Goal: Book appointment/travel/reservation

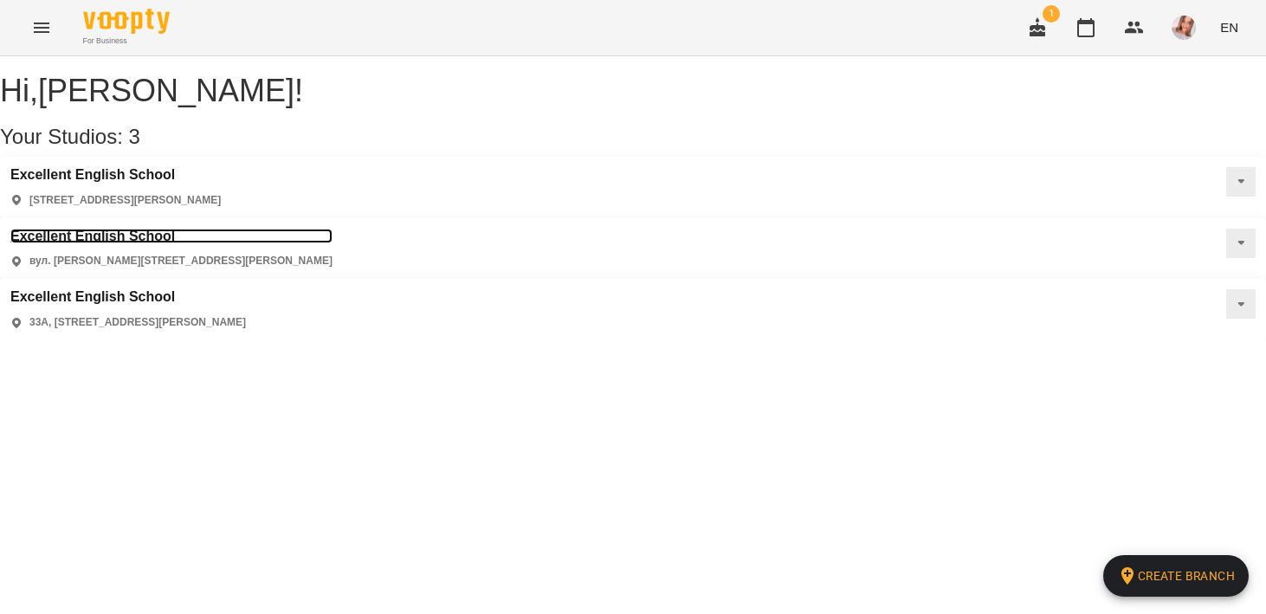
click at [332, 229] on h3 "Excellent English School" at bounding box center [171, 237] width 322 height 16
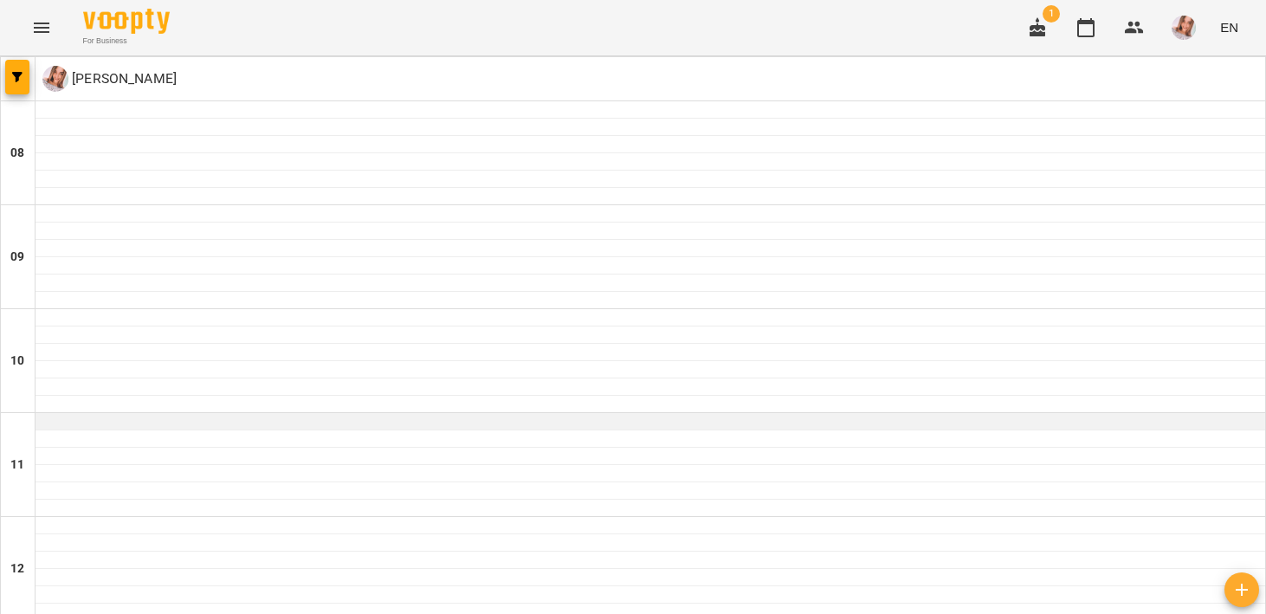
scroll to position [953, 0]
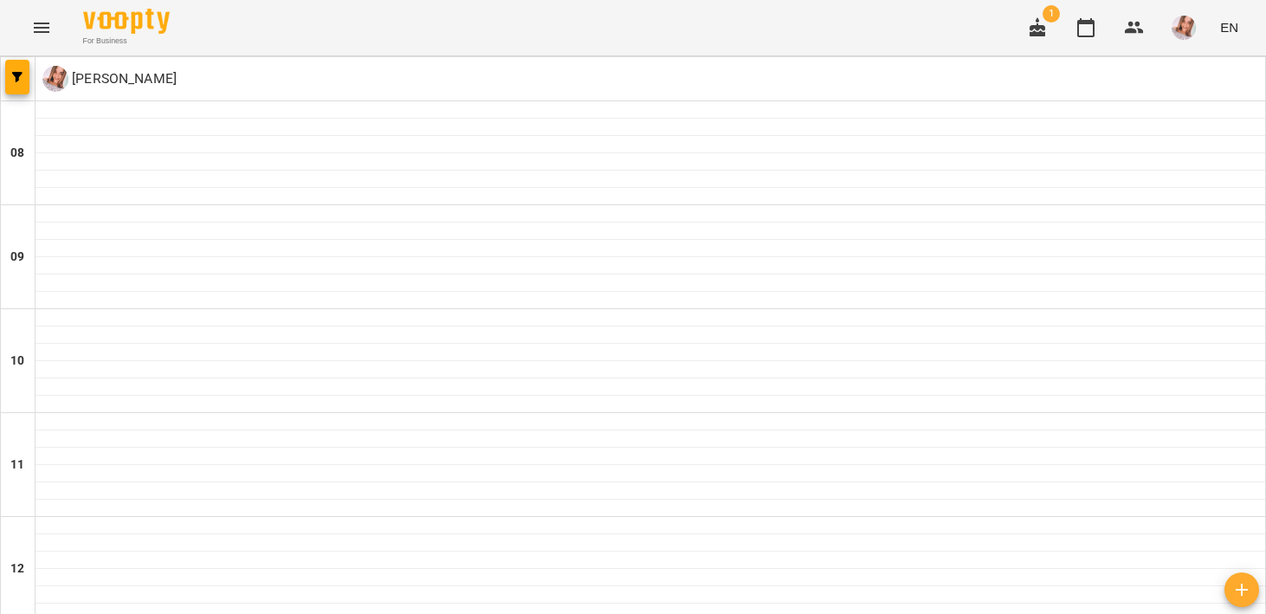
type input "**********"
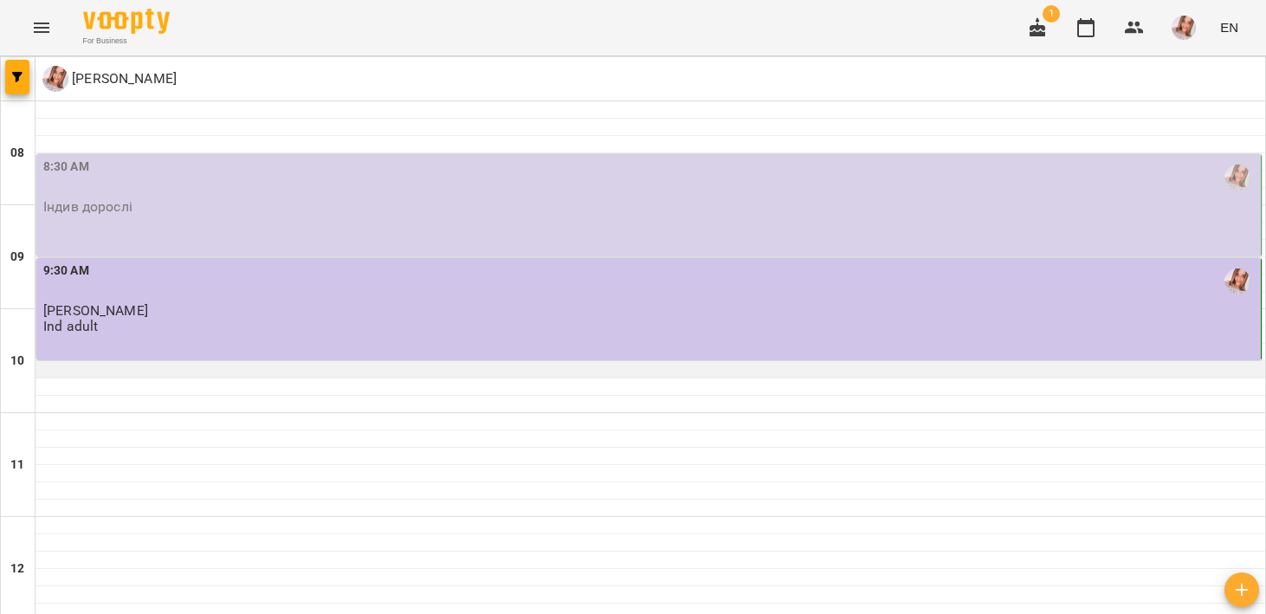
scroll to position [930, 0]
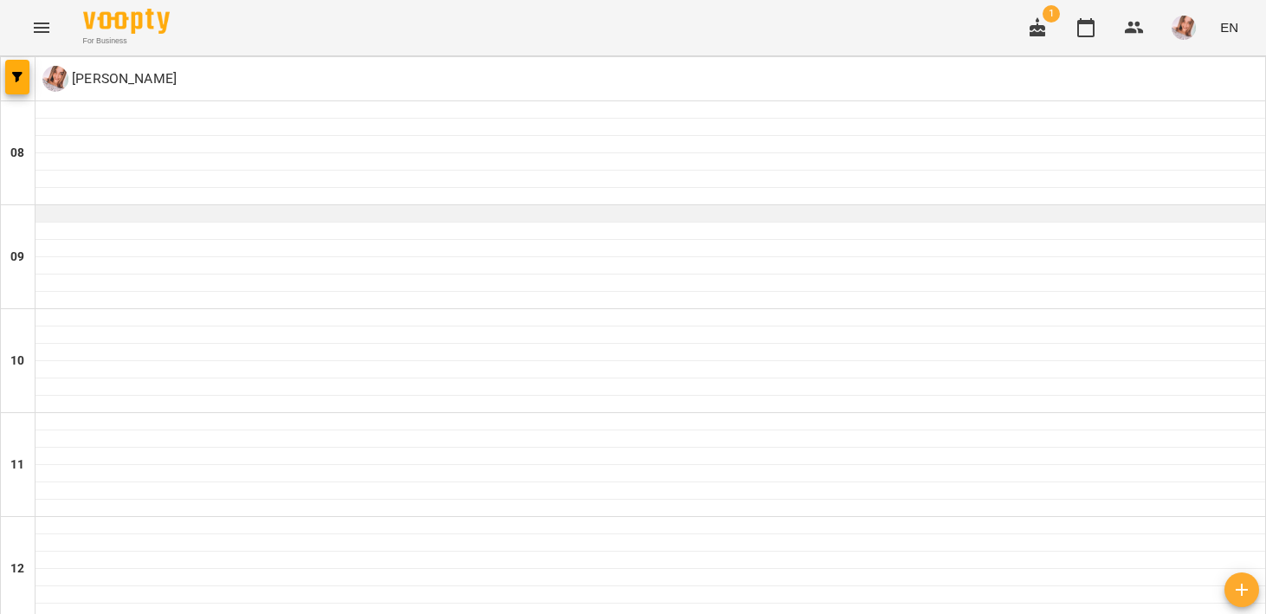
scroll to position [704, 0]
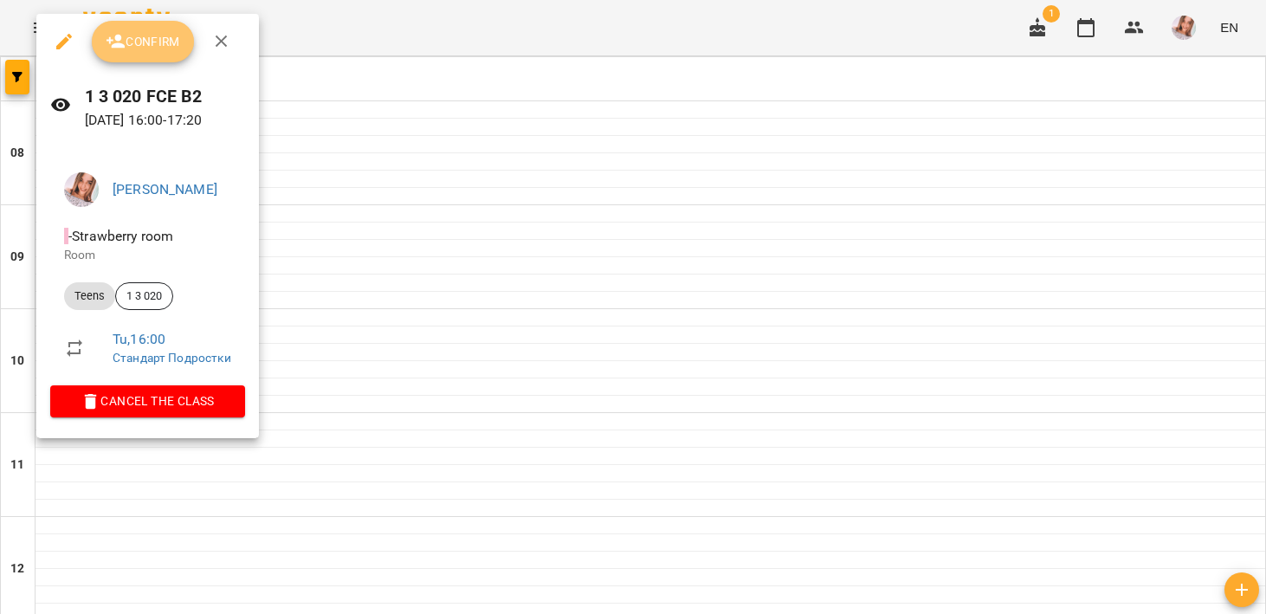
click at [133, 43] on span "Confirm" at bounding box center [143, 41] width 74 height 21
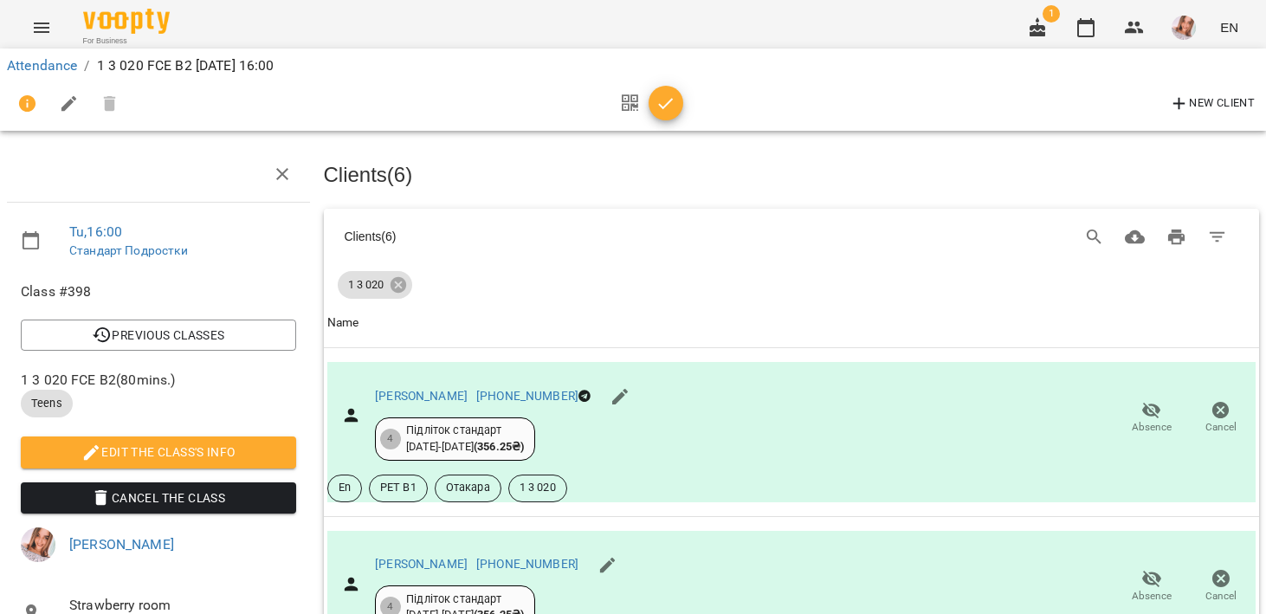
scroll to position [822, 0]
click at [670, 96] on icon "button" at bounding box center [665, 104] width 21 height 21
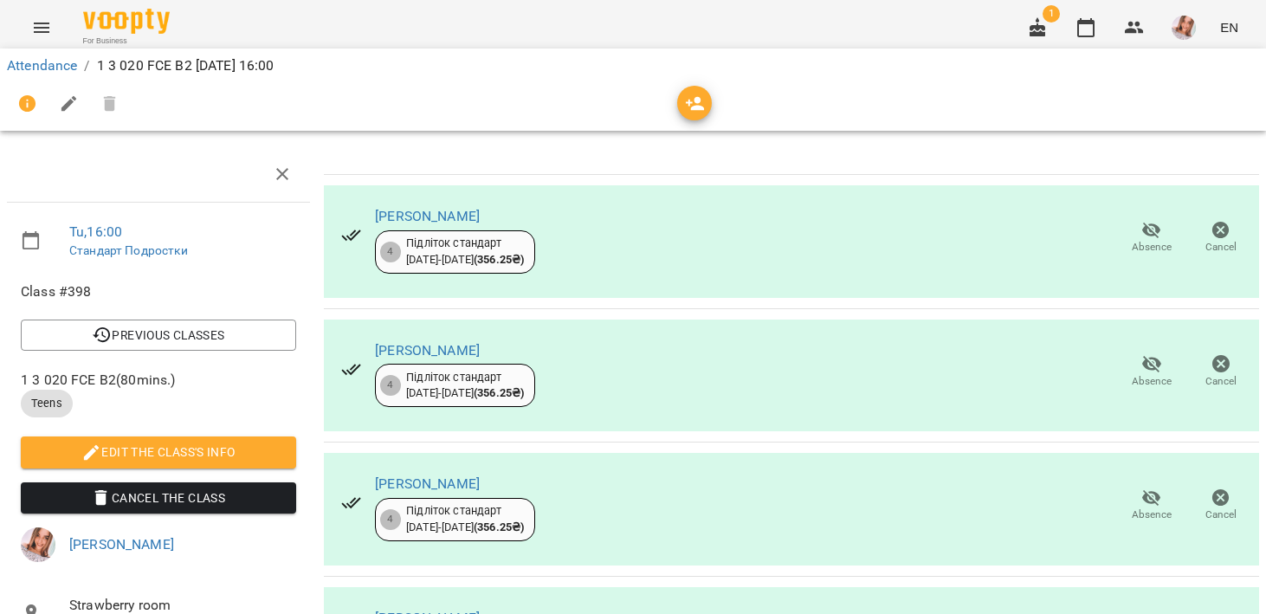
scroll to position [397, 0]
click at [23, 32] on button "Menu" at bounding box center [42, 28] width 42 height 42
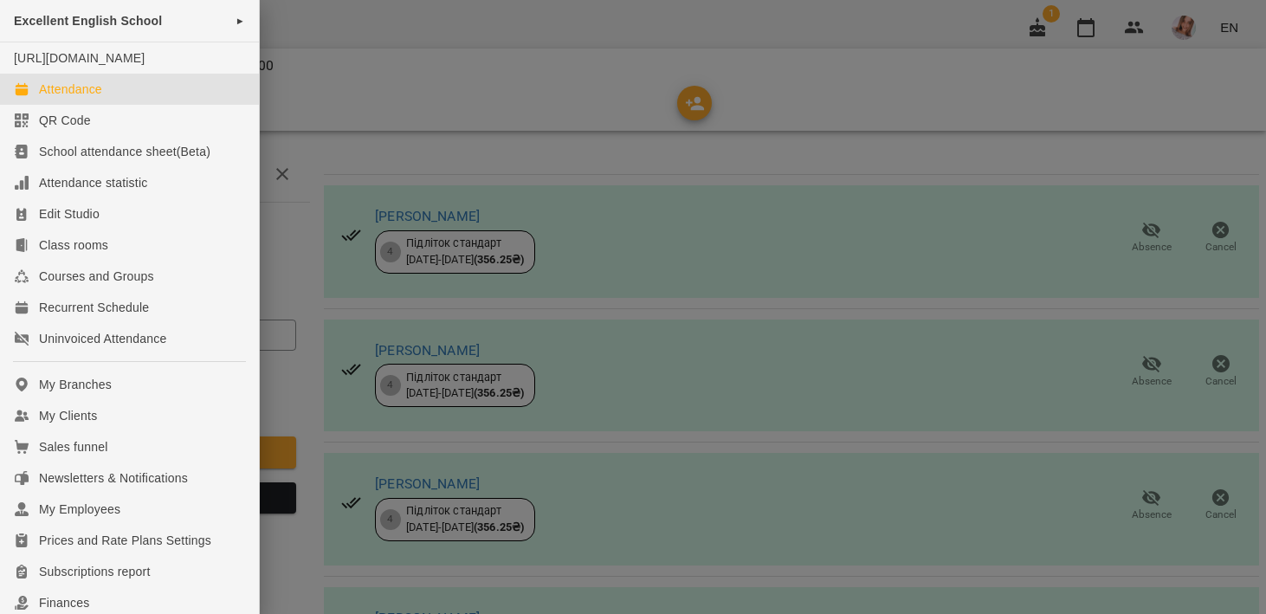
click at [77, 98] on div "Attendance" at bounding box center [70, 89] width 63 height 17
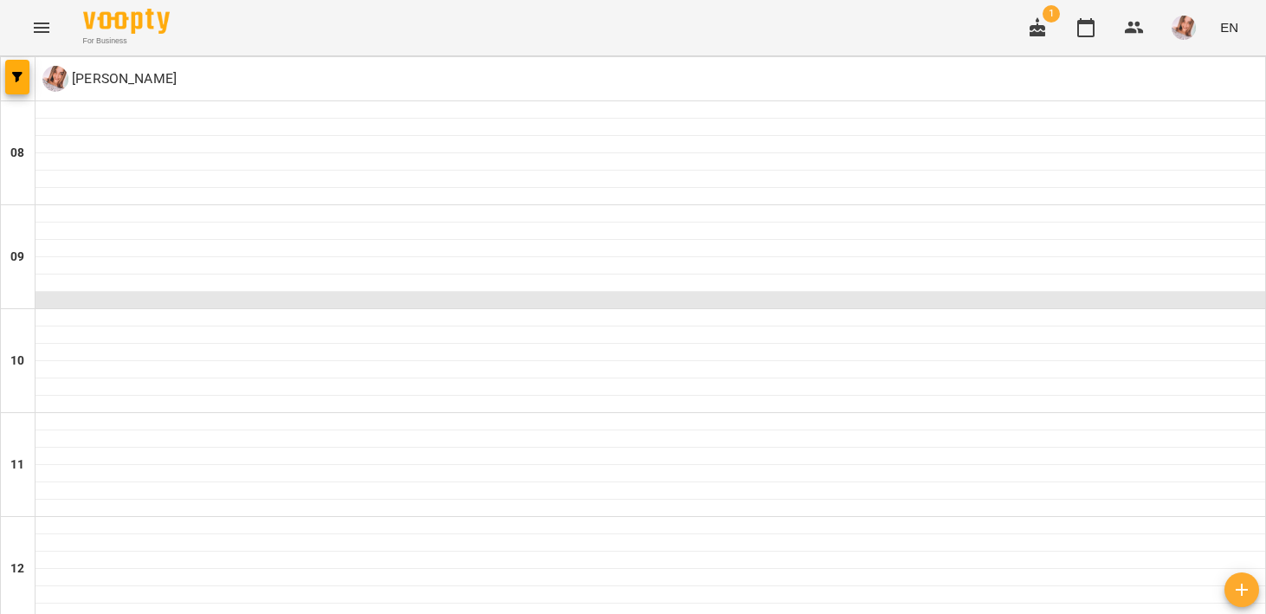
scroll to position [953, 0]
